Goal: Information Seeking & Learning: Learn about a topic

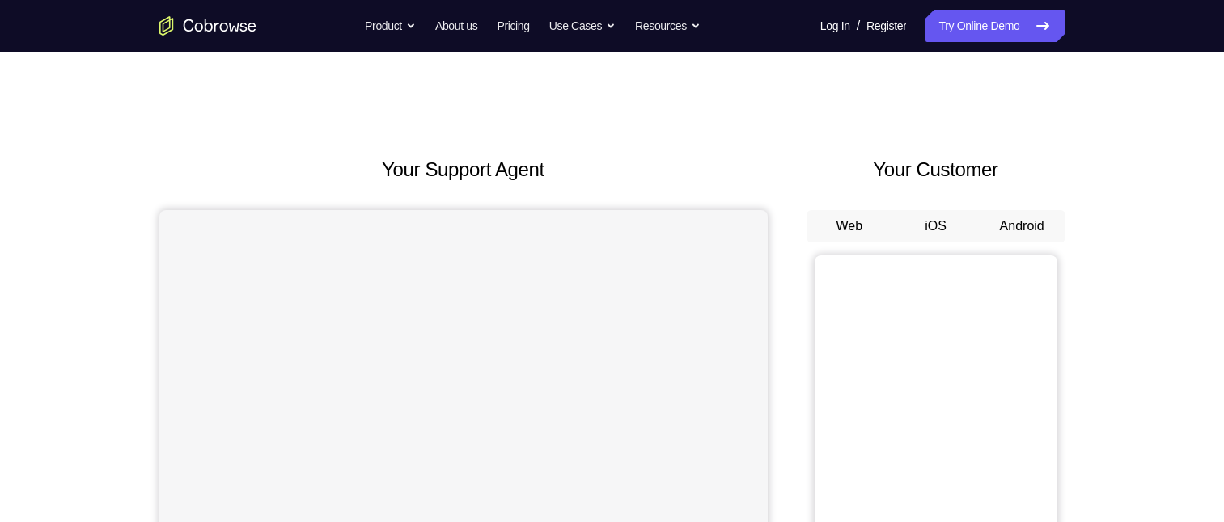
click at [996, 226] on button "Android" at bounding box center [1022, 226] width 87 height 32
click at [1009, 213] on button "Android" at bounding box center [1022, 226] width 87 height 32
click at [1008, 225] on button "Android" at bounding box center [1022, 226] width 87 height 32
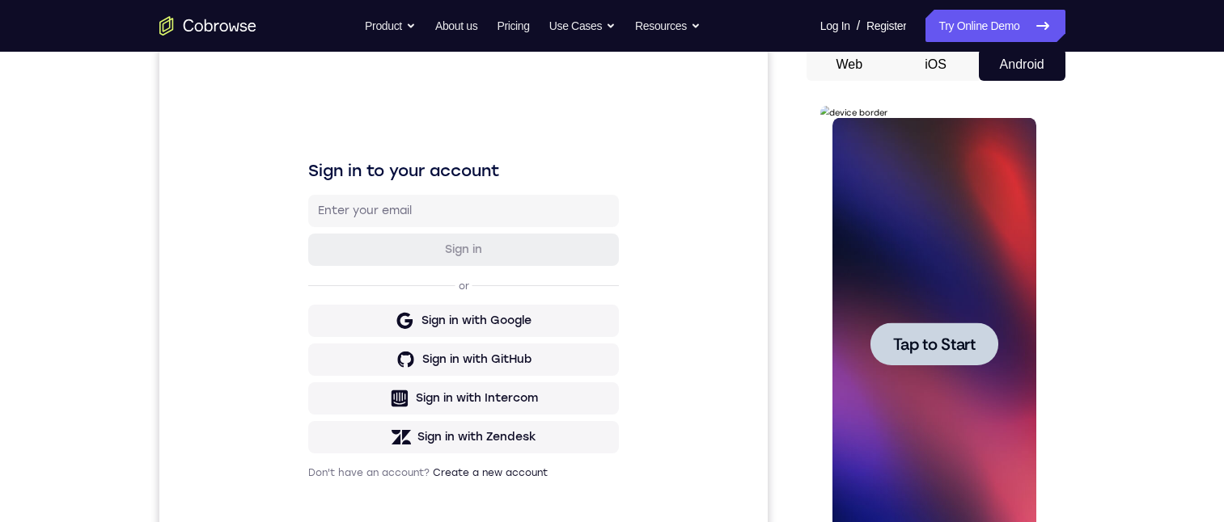
click at [928, 355] on div at bounding box center [934, 344] width 128 height 43
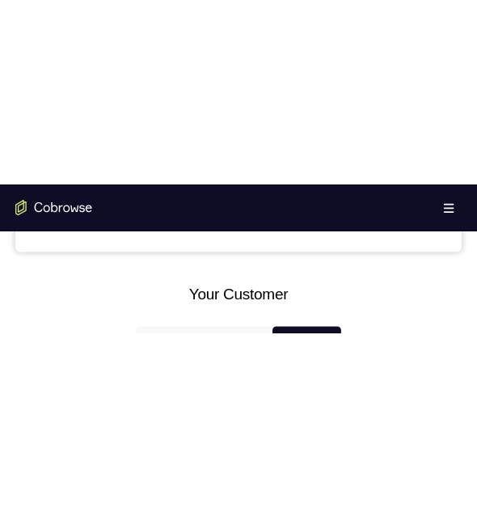
scroll to position [890, 0]
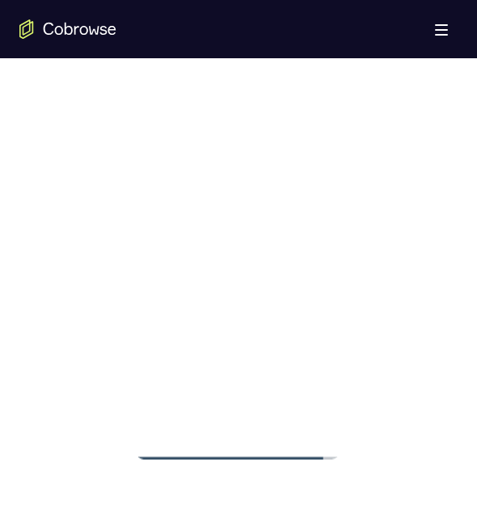
click at [243, 446] on div at bounding box center [237, 232] width 204 height 453
click at [235, 448] on div at bounding box center [237, 232] width 204 height 453
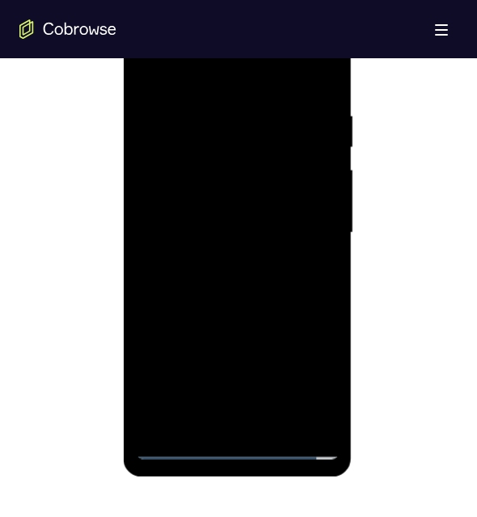
click at [312, 378] on div at bounding box center [237, 232] width 204 height 453
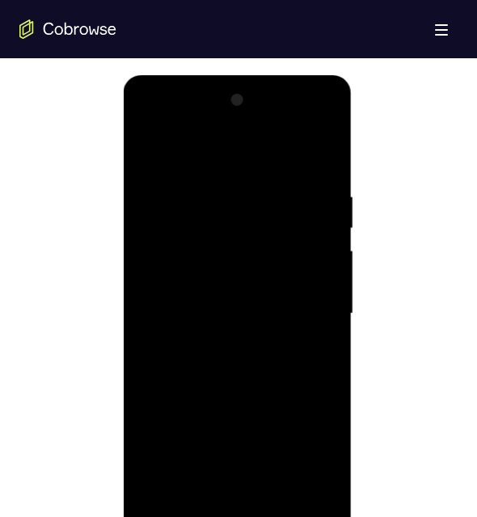
click at [154, 124] on div at bounding box center [237, 313] width 204 height 453
click at [197, 221] on div at bounding box center [237, 313] width 204 height 453
click at [190, 235] on div at bounding box center [237, 313] width 204 height 453
click at [311, 302] on div at bounding box center [237, 313] width 204 height 453
drag, startPoint x: 308, startPoint y: 307, endPoint x: 484, endPoint y: 239, distance: 188.5
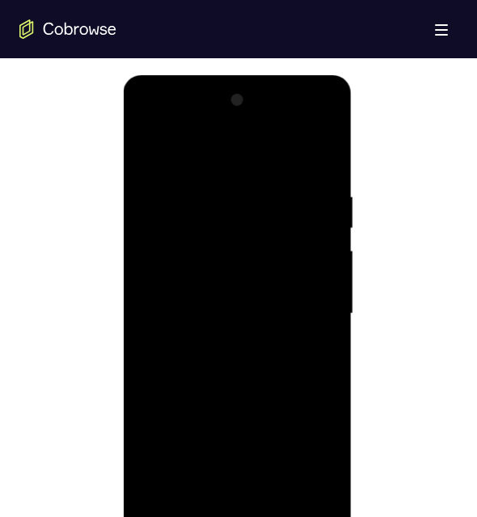
click at [308, 307] on div at bounding box center [237, 313] width 204 height 453
click at [275, 213] on div at bounding box center [237, 313] width 204 height 453
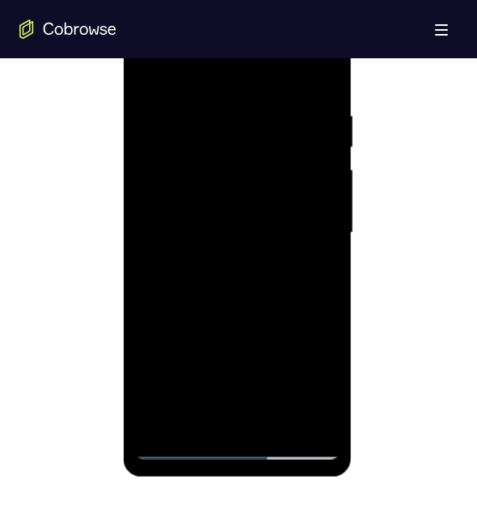
click at [179, 155] on div at bounding box center [237, 232] width 204 height 453
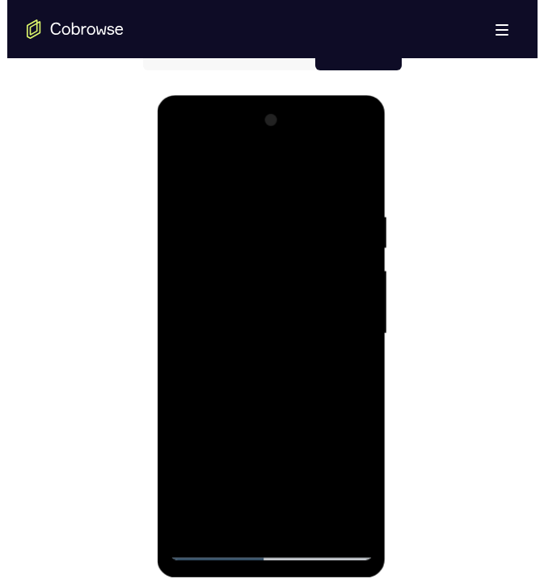
scroll to position [0, 0]
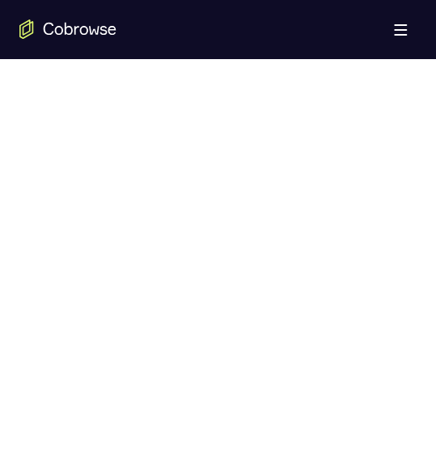
scroll to position [809, 0]
